Goal: Transaction & Acquisition: Purchase product/service

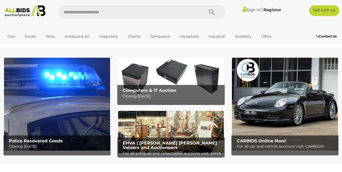
click at [247, 9] on link "Sign In" at bounding box center [252, 9] width 18 height 5
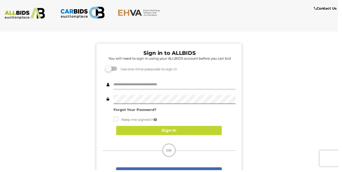
click at [167, 86] on input "text" at bounding box center [177, 85] width 124 height 9
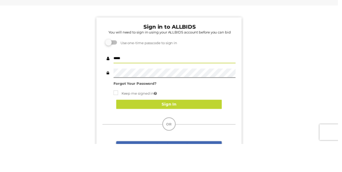
type input "*****"
click at [181, 132] on button "Sign In" at bounding box center [171, 132] width 107 height 9
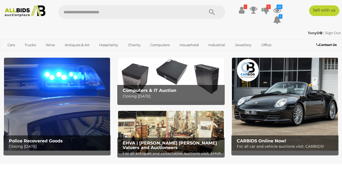
click at [269, 9] on icon at bounding box center [265, 10] width 7 height 10
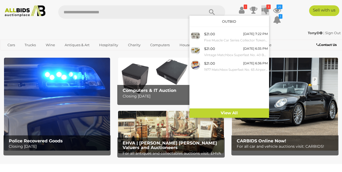
click at [235, 113] on link "View All" at bounding box center [230, 113] width 80 height 9
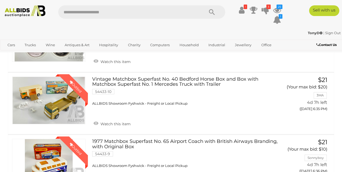
scroll to position [103, 0]
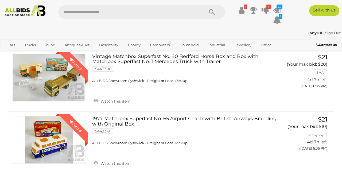
click at [63, 78] on link "Winning Outbid" at bounding box center [49, 78] width 74 height 48
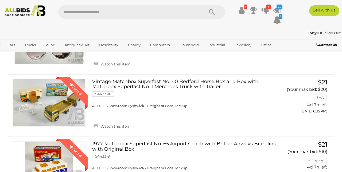
scroll to position [100, 0]
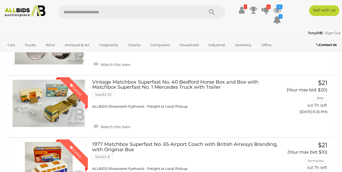
click at [188, 46] on span "ALLBIDS Showroom Fyshwick - Freight or Local Pickup" at bounding box center [140, 44] width 96 height 4
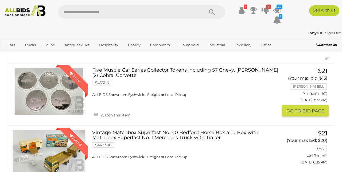
scroll to position [41, 0]
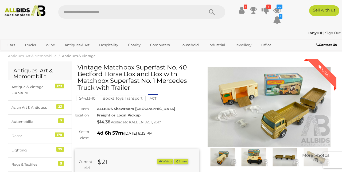
click at [316, 155] on span "More Photos (7)" at bounding box center [316, 157] width 27 height 9
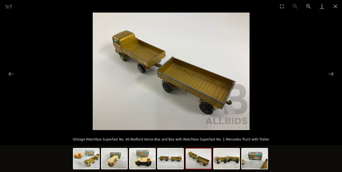
click at [223, 169] on img at bounding box center [227, 159] width 26 height 20
